Goal: Transaction & Acquisition: Book appointment/travel/reservation

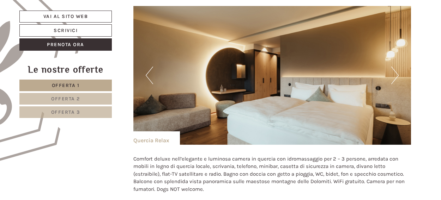
scroll to position [413, 0]
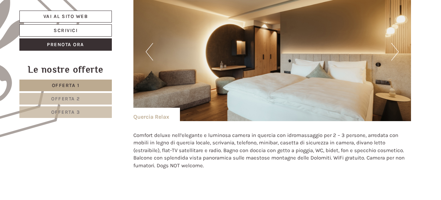
click at [394, 52] on button "Next" at bounding box center [394, 52] width 7 height 18
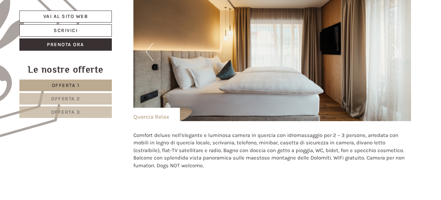
click at [394, 52] on button "Next" at bounding box center [394, 52] width 7 height 18
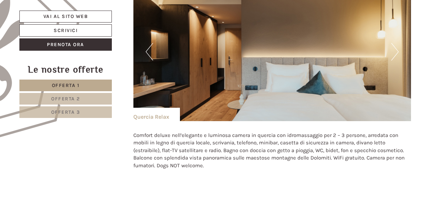
click at [394, 52] on button "Next" at bounding box center [394, 52] width 7 height 18
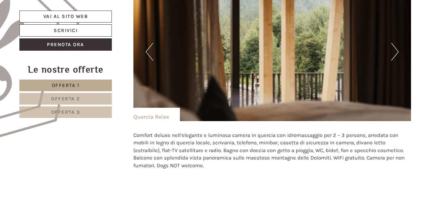
click at [394, 52] on button "Next" at bounding box center [394, 52] width 7 height 18
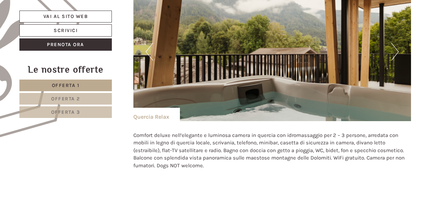
click at [394, 52] on button "Next" at bounding box center [394, 52] width 7 height 18
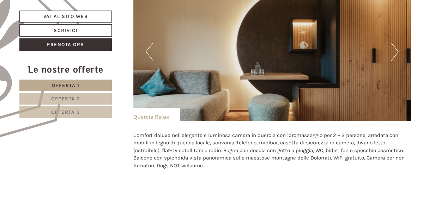
click at [394, 52] on button "Next" at bounding box center [394, 52] width 7 height 18
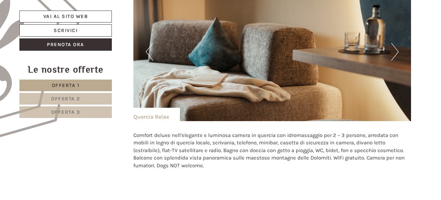
click at [394, 52] on button "Next" at bounding box center [394, 52] width 7 height 18
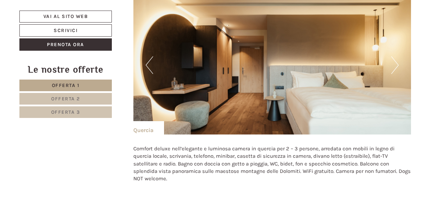
scroll to position [841, 0]
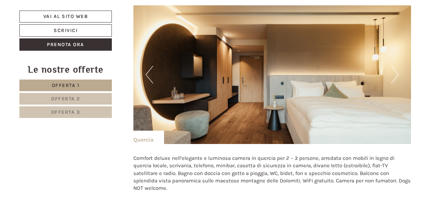
click at [396, 71] on button "Next" at bounding box center [394, 75] width 7 height 18
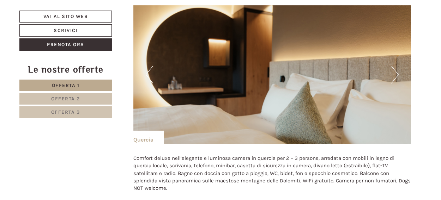
click at [396, 71] on button "Next" at bounding box center [394, 75] width 7 height 18
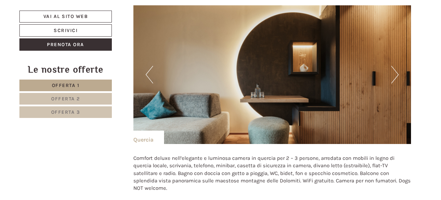
click at [396, 71] on button "Next" at bounding box center [394, 75] width 7 height 18
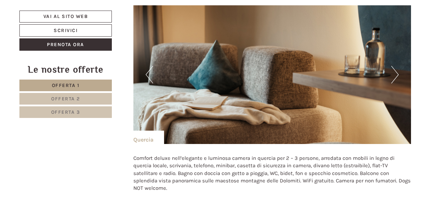
click at [396, 71] on button "Next" at bounding box center [394, 75] width 7 height 18
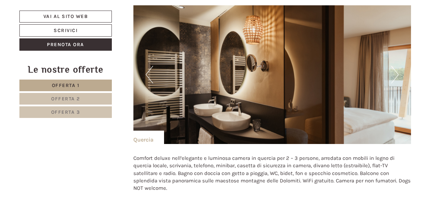
click at [396, 71] on button "Next" at bounding box center [394, 75] width 7 height 18
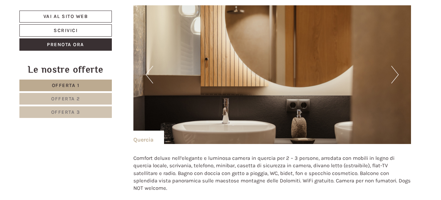
click at [396, 71] on button "Next" at bounding box center [394, 75] width 7 height 18
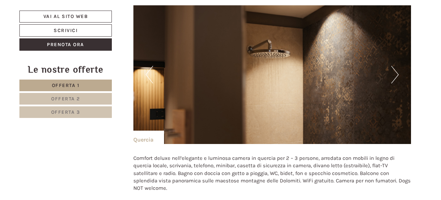
click at [396, 71] on button "Next" at bounding box center [394, 75] width 7 height 18
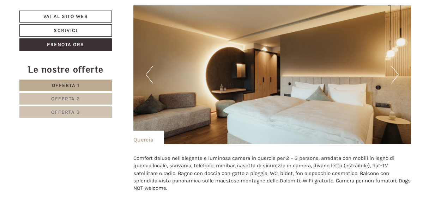
click at [396, 71] on button "Next" at bounding box center [394, 75] width 7 height 18
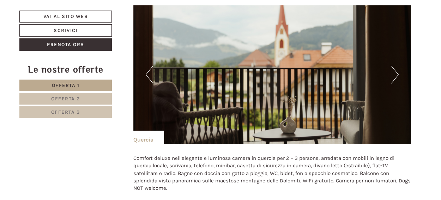
click at [396, 71] on button "Next" at bounding box center [394, 75] width 7 height 18
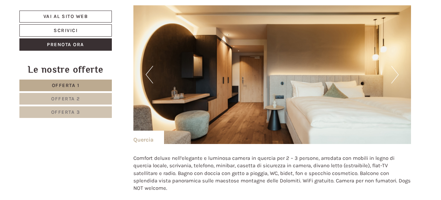
click at [396, 71] on button "Next" at bounding box center [394, 75] width 7 height 18
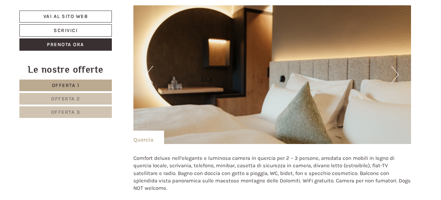
click at [396, 71] on button "Next" at bounding box center [394, 75] width 7 height 18
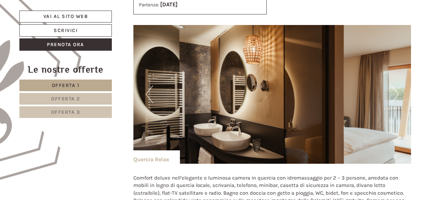
scroll to position [347, 0]
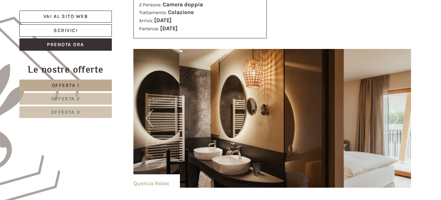
click at [395, 117] on button "Next" at bounding box center [394, 119] width 7 height 18
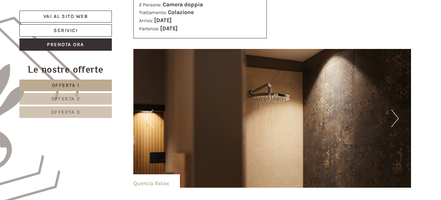
click at [395, 117] on button "Next" at bounding box center [394, 119] width 7 height 18
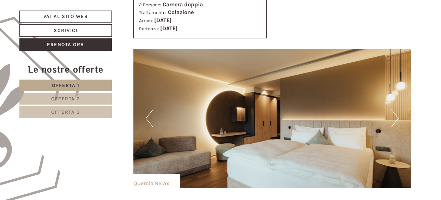
click at [395, 117] on button "Next" at bounding box center [394, 119] width 7 height 18
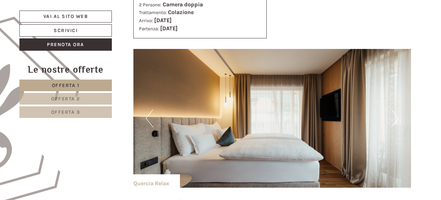
click at [395, 117] on button "Next" at bounding box center [394, 119] width 7 height 18
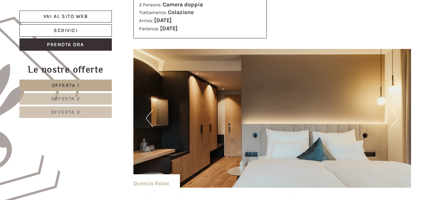
click at [395, 117] on button "Next" at bounding box center [394, 119] width 7 height 18
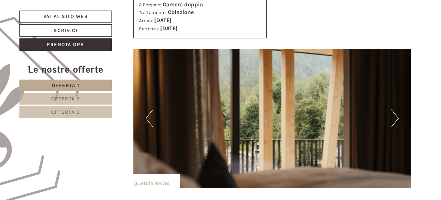
click at [395, 117] on button "Next" at bounding box center [394, 119] width 7 height 18
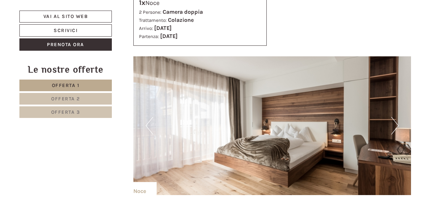
scroll to position [1288, 0]
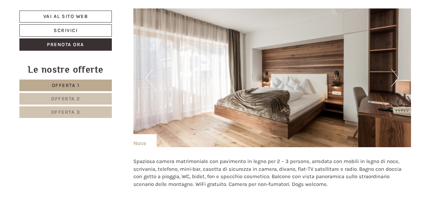
click at [391, 76] on button "Next" at bounding box center [394, 78] width 7 height 18
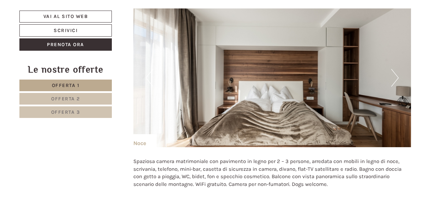
click at [391, 76] on button "Next" at bounding box center [394, 78] width 7 height 18
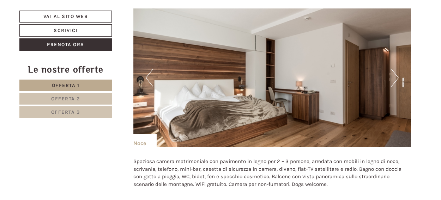
click at [391, 76] on button "Next" at bounding box center [394, 78] width 7 height 18
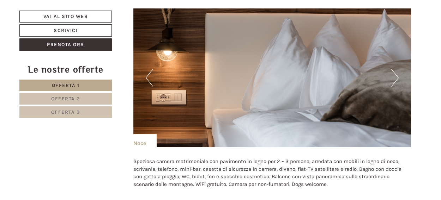
click at [391, 76] on button "Next" at bounding box center [394, 78] width 7 height 18
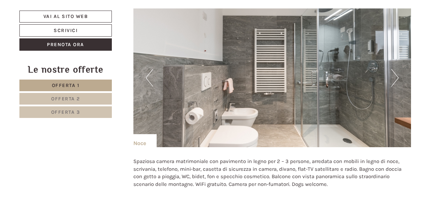
click at [391, 76] on button "Next" at bounding box center [394, 78] width 7 height 18
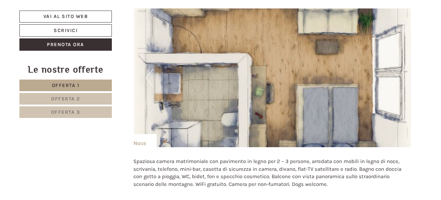
click at [391, 76] on button "Next" at bounding box center [394, 78] width 7 height 18
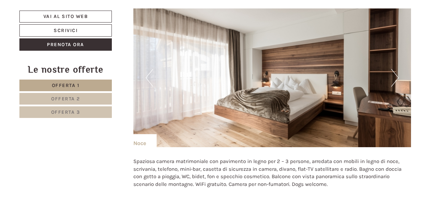
click at [391, 76] on button "Next" at bounding box center [394, 78] width 7 height 18
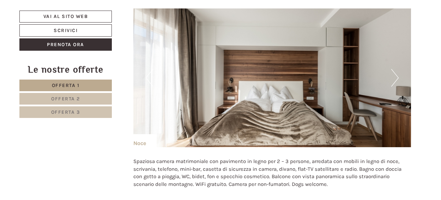
click at [391, 76] on button "Next" at bounding box center [394, 78] width 7 height 18
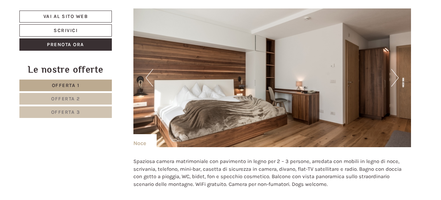
click at [391, 76] on button "Next" at bounding box center [394, 78] width 7 height 18
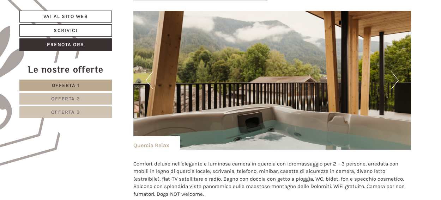
scroll to position [409, 0]
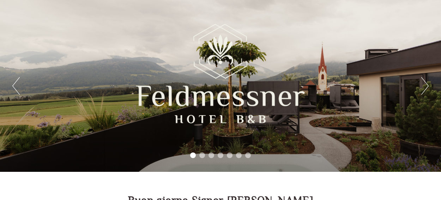
click at [423, 87] on button "Next" at bounding box center [424, 86] width 7 height 18
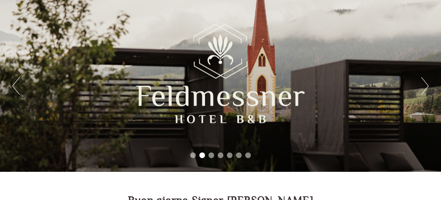
click at [423, 87] on button "Next" at bounding box center [424, 86] width 7 height 18
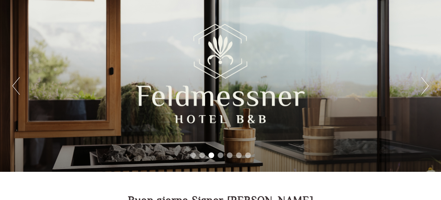
click at [423, 87] on button "Next" at bounding box center [424, 86] width 7 height 18
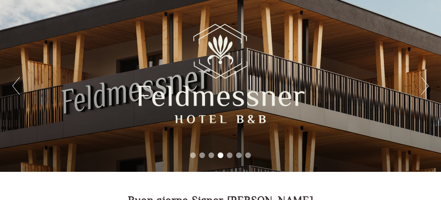
click at [20, 86] on div "Previous Next 1 2 3 4 5 6 7" at bounding box center [220, 86] width 441 height 172
click at [19, 85] on button "Previous" at bounding box center [15, 86] width 7 height 18
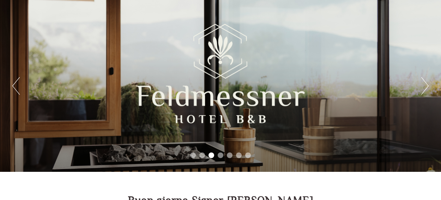
click at [426, 86] on button "Next" at bounding box center [424, 86] width 7 height 18
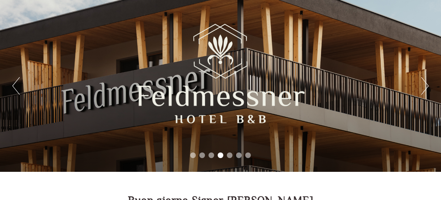
click at [426, 86] on button "Next" at bounding box center [424, 86] width 7 height 18
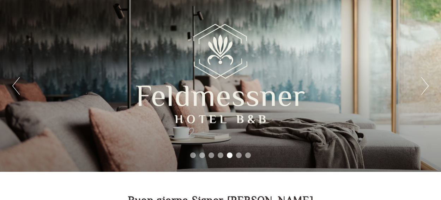
click at [426, 86] on button "Next" at bounding box center [424, 86] width 7 height 18
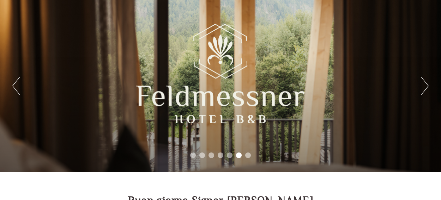
click at [426, 86] on button "Next" at bounding box center [424, 86] width 7 height 18
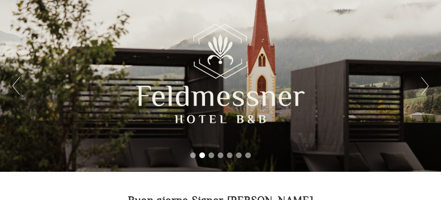
click at [13, 90] on button "Previous" at bounding box center [15, 86] width 7 height 18
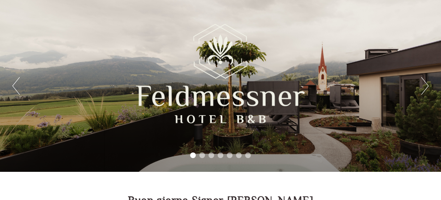
click at [425, 86] on button "Next" at bounding box center [424, 86] width 7 height 18
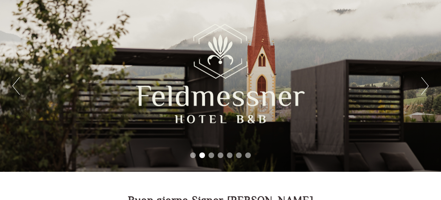
click at [425, 86] on button "Next" at bounding box center [424, 86] width 7 height 18
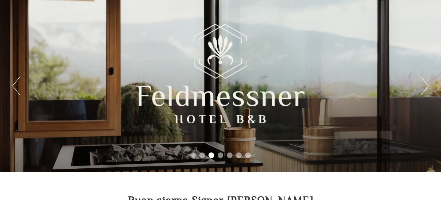
click at [425, 86] on button "Next" at bounding box center [424, 86] width 7 height 18
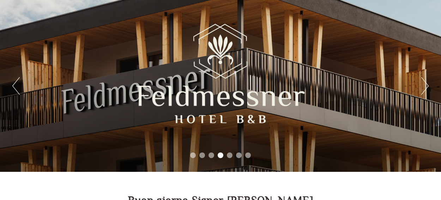
click at [425, 86] on button "Next" at bounding box center [424, 86] width 7 height 18
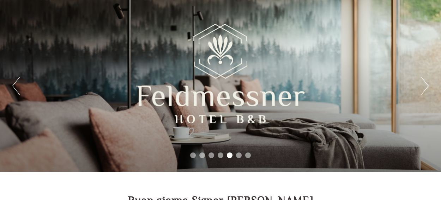
click at [425, 86] on button "Next" at bounding box center [424, 86] width 7 height 18
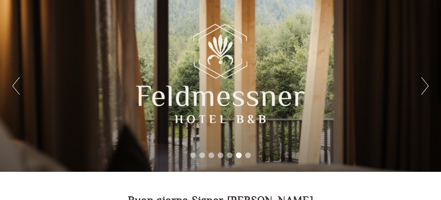
click at [425, 86] on button "Next" at bounding box center [424, 86] width 7 height 18
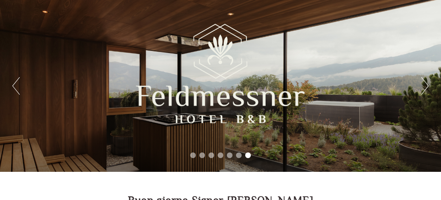
click at [424, 84] on button "Next" at bounding box center [424, 86] width 7 height 18
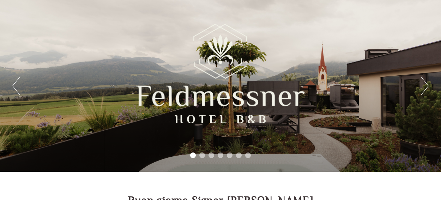
click at [13, 87] on button "Previous" at bounding box center [15, 86] width 7 height 18
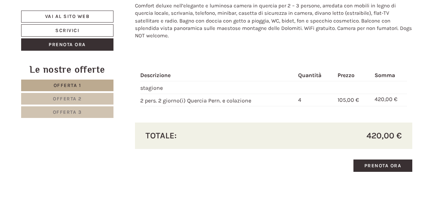
scroll to position [998, 0]
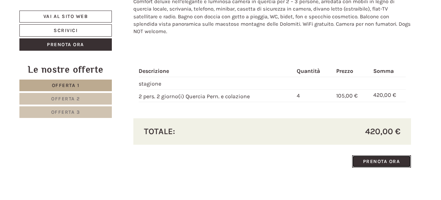
click at [373, 159] on link "Prenota ora" at bounding box center [381, 161] width 59 height 12
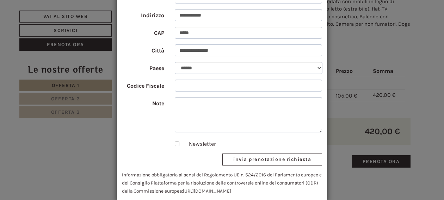
scroll to position [127, 0]
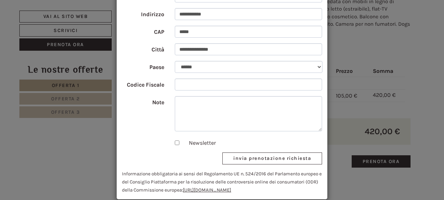
click at [386, 104] on div "**********" at bounding box center [222, 100] width 444 height 200
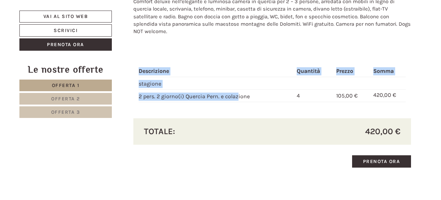
drag, startPoint x: 141, startPoint y: 93, endPoint x: 228, endPoint y: 92, distance: 86.4
click at [228, 92] on div "Descrizione Quantità Prezzo Somma stagione 2 pers. 2 giorno(i) Quercia Pern. e …" at bounding box center [272, 84] width 278 height 69
click at [228, 92] on td "2 pers. 2 giorno(i) Quercia Pern. e colazione" at bounding box center [215, 96] width 155 height 13
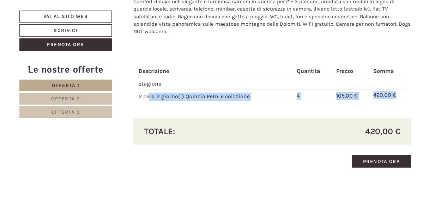
drag, startPoint x: 138, startPoint y: 95, endPoint x: 400, endPoint y: 92, distance: 261.5
click at [400, 92] on tr "2 pers. 2 giorno(i) Quercia Pern. e colazione 4 105,00 € 420,00 €" at bounding box center [271, 96] width 267 height 13
copy tr "2 pers. 2 giorno(i) Quercia Pern. e colazione 4 105,00 € 420,00 €"
click at [403, 158] on link "Prenota ora" at bounding box center [381, 161] width 59 height 12
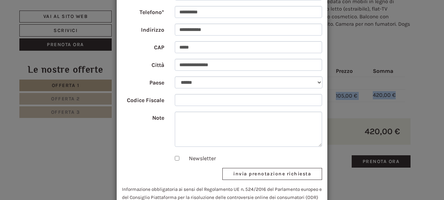
scroll to position [113, 0]
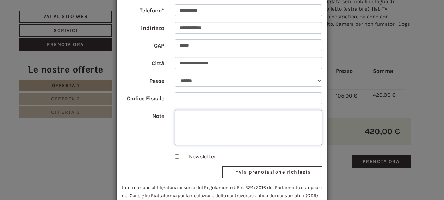
click at [248, 127] on textarea "Note" at bounding box center [249, 127] width 148 height 35
paste textarea "**********"
type textarea "**********"
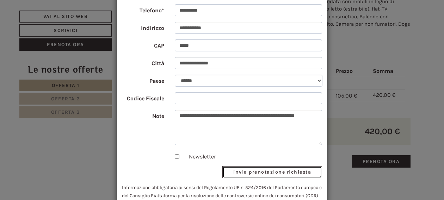
click at [257, 173] on button "invia prenotazione richiesta" at bounding box center [272, 172] width 100 height 12
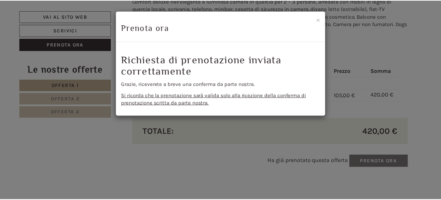
scroll to position [0, 0]
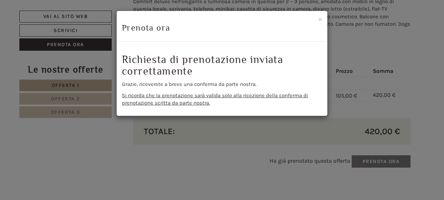
click at [231, 168] on div "**********" at bounding box center [222, 100] width 444 height 200
